Goal: Download file/media

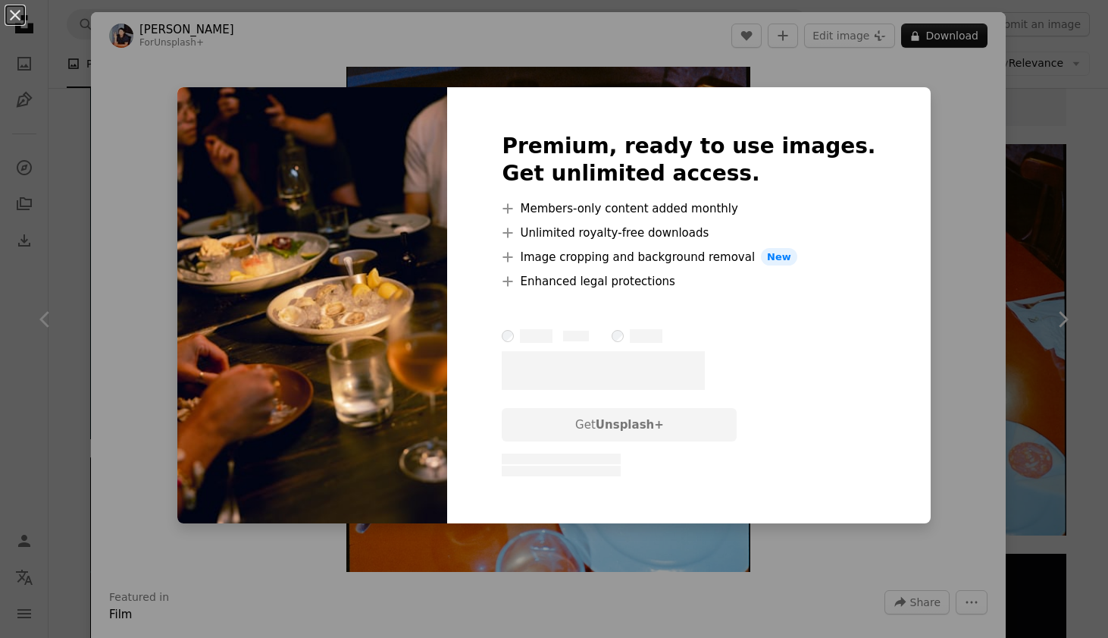
scroll to position [1968, 0]
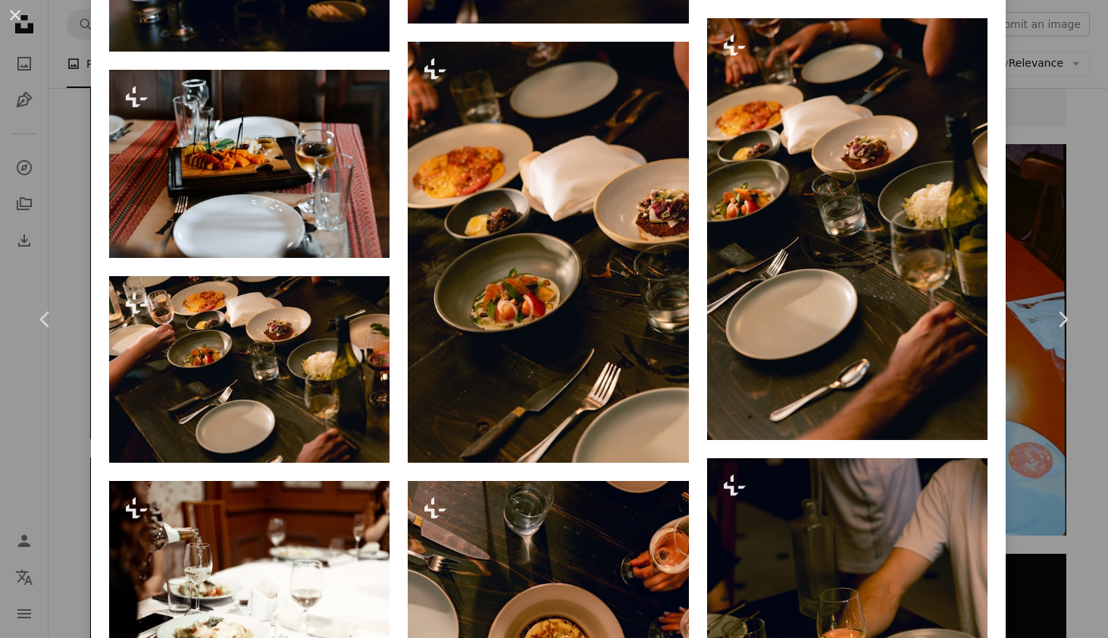
click at [1037, 223] on div "An X shape Chevron left Chevron right [PERSON_NAME] For Unsplash+ A heart A plu…" at bounding box center [554, 319] width 1108 height 638
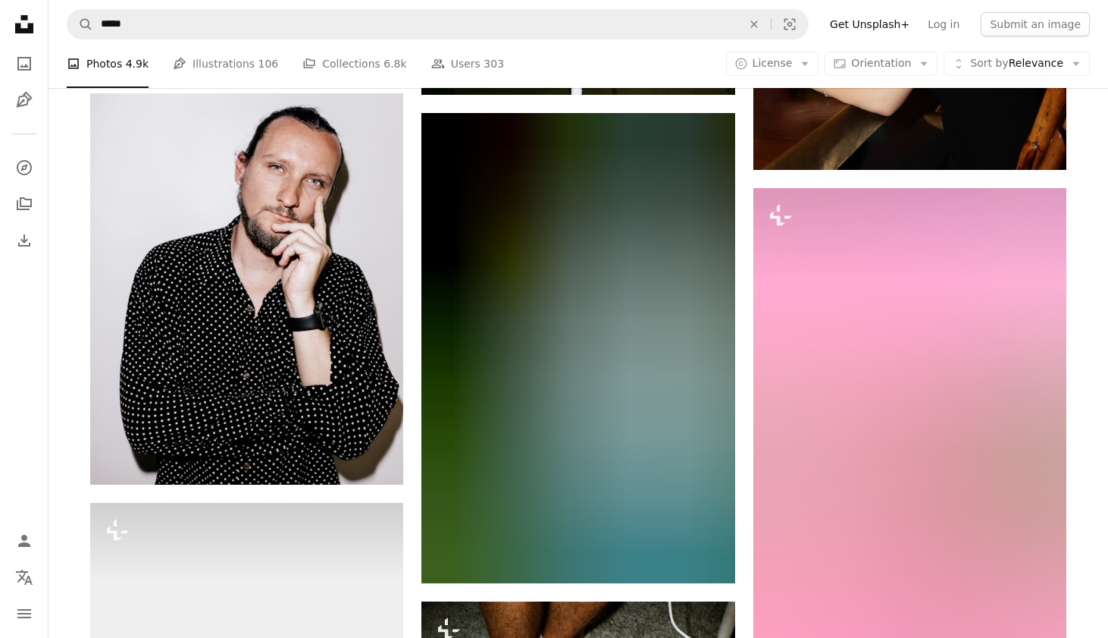
scroll to position [11089, 0]
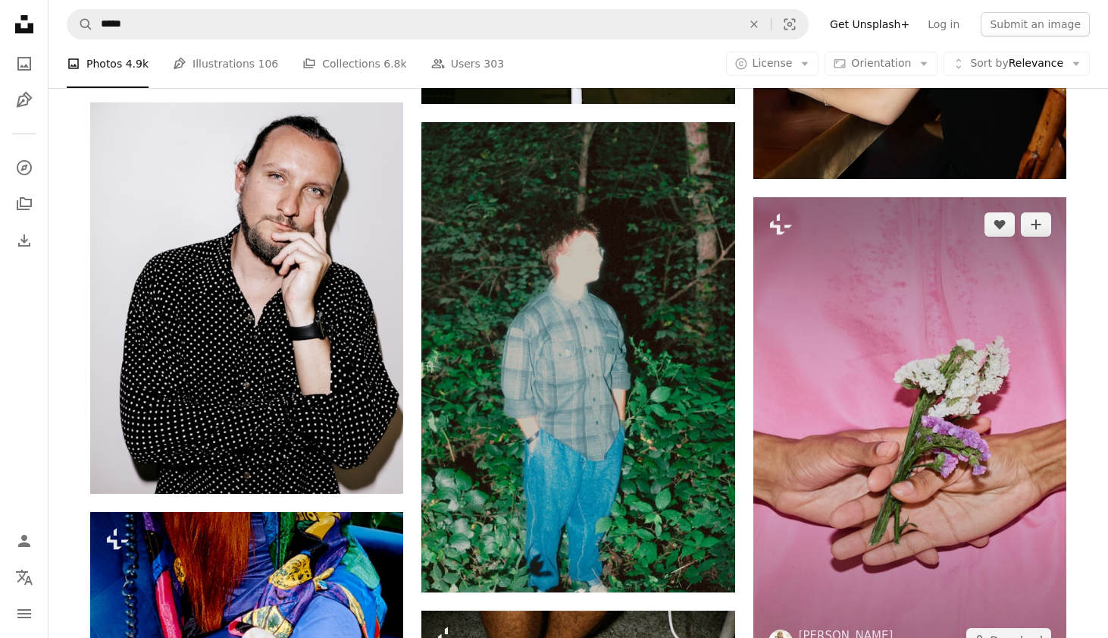
click at [842, 340] on img at bounding box center [910, 432] width 313 height 470
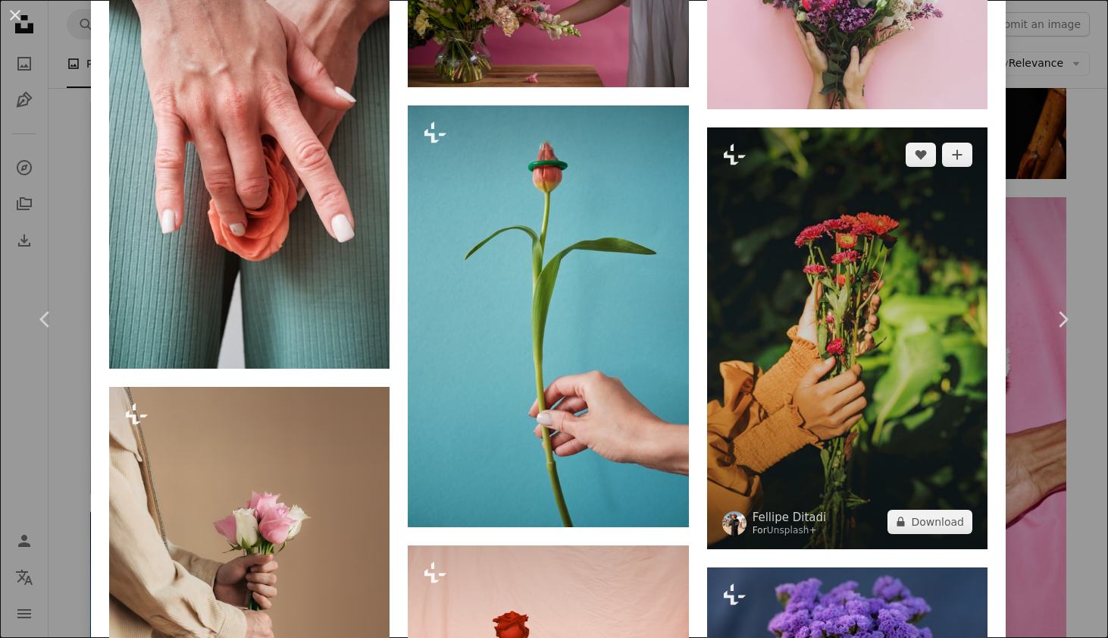
scroll to position [2054, 0]
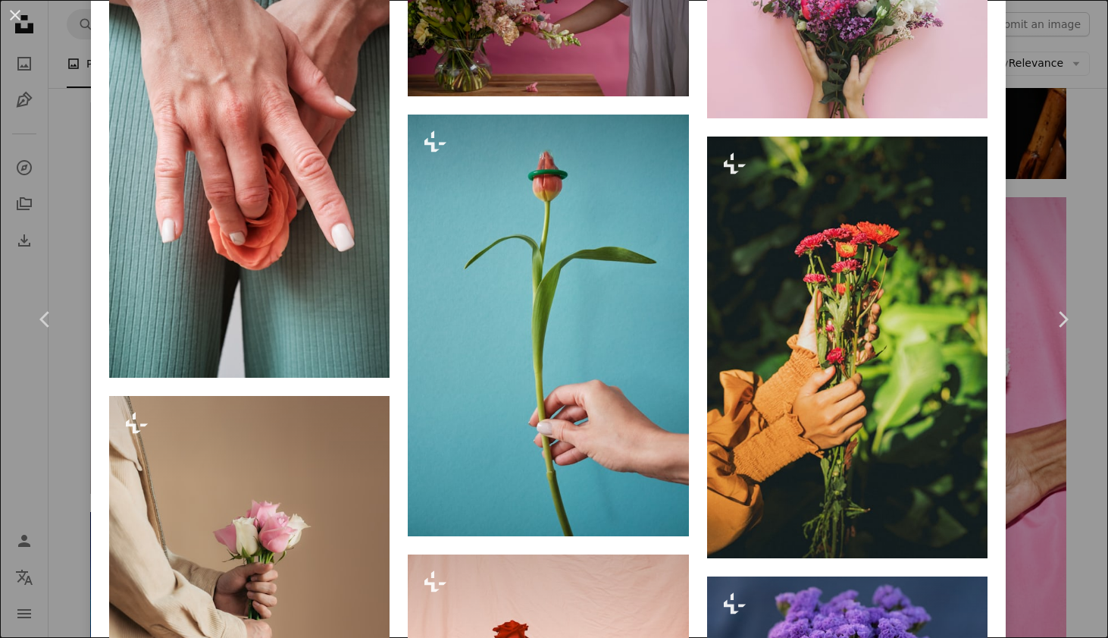
click at [1047, 223] on div "An X shape Chevron left Chevron right [PERSON_NAME] For Unsplash+ A heart A plu…" at bounding box center [554, 319] width 1108 height 638
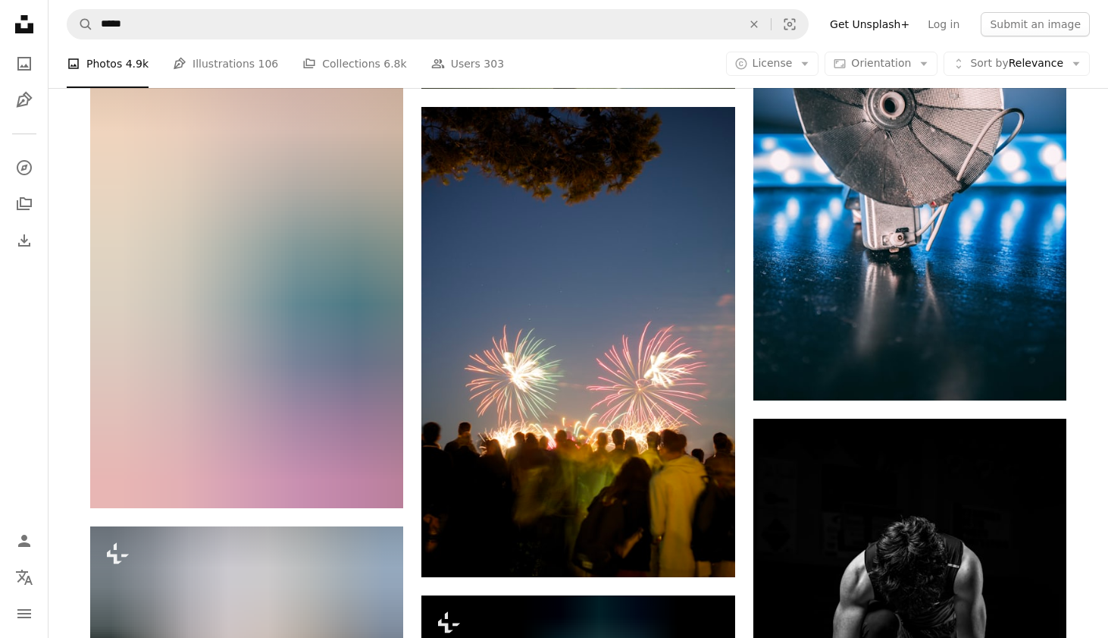
scroll to position [18016, 0]
